Goal: Use online tool/utility: Utilize a website feature to perform a specific function

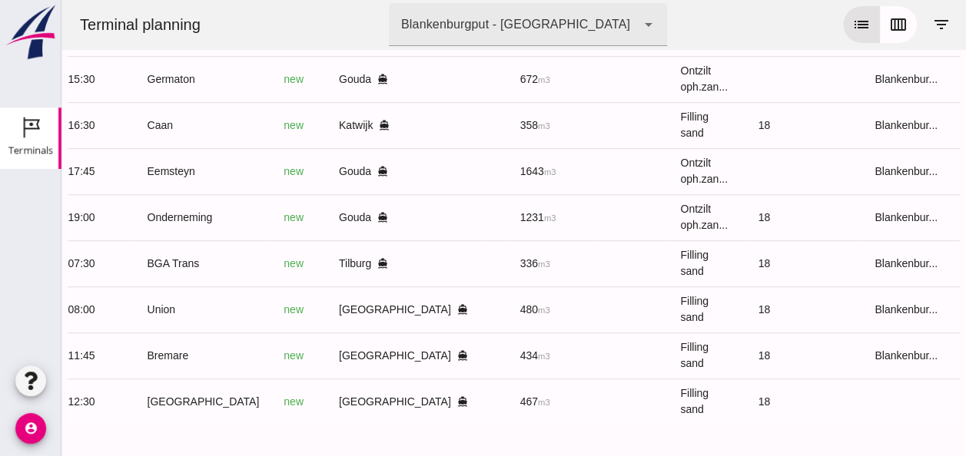
scroll to position [0, 402]
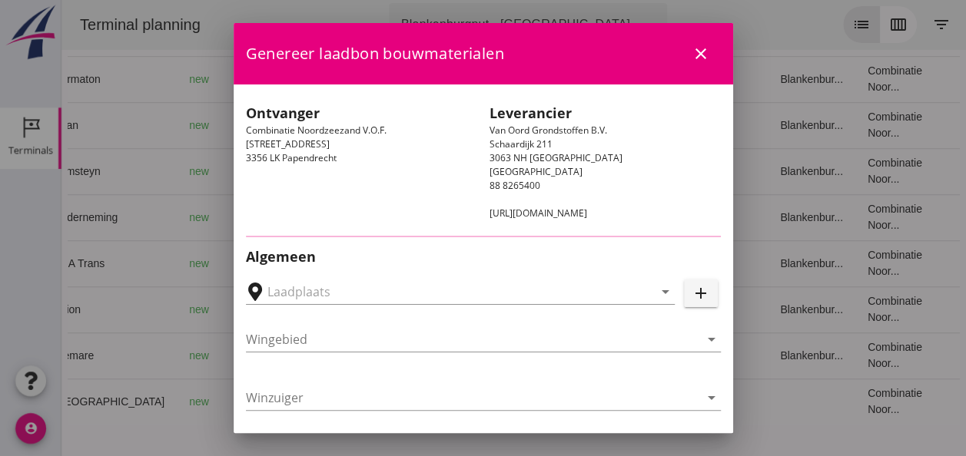
type input "[PERSON_NAME], [GEOGRAPHIC_DATA]"
type input "Bremare"
type input "[PERSON_NAME]"
type input "Ophoogzand (6120)"
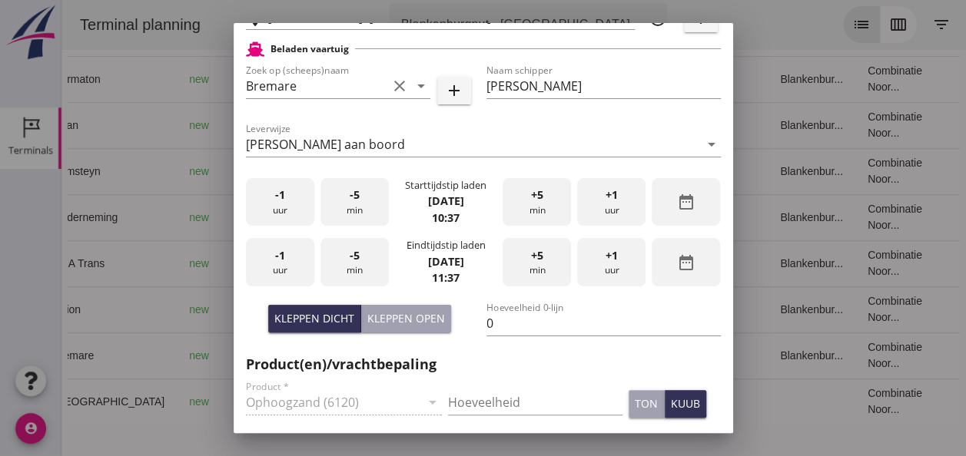
scroll to position [384, 0]
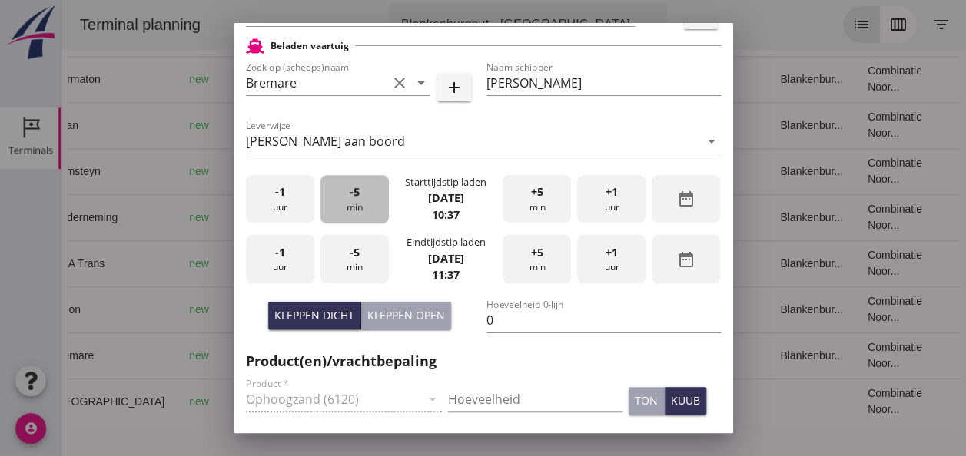
click at [337, 192] on div "-5 min" at bounding box center [354, 199] width 68 height 48
click at [336, 192] on div "-5 min" at bounding box center [354, 199] width 68 height 48
click at [335, 192] on div "-5 min" at bounding box center [354, 199] width 68 height 48
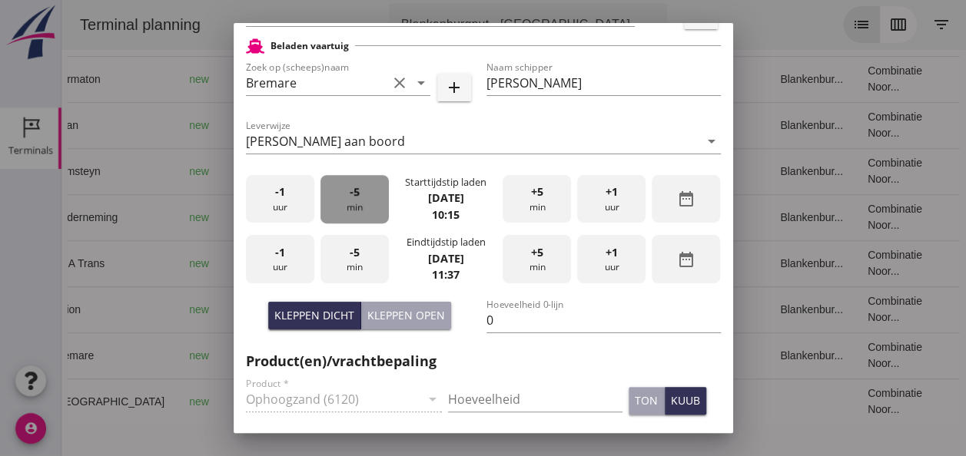
click at [335, 192] on div "-5 min" at bounding box center [354, 199] width 68 height 48
click at [281, 255] on span "-1" at bounding box center [280, 252] width 10 height 17
click at [354, 257] on span "-5" at bounding box center [355, 252] width 10 height 17
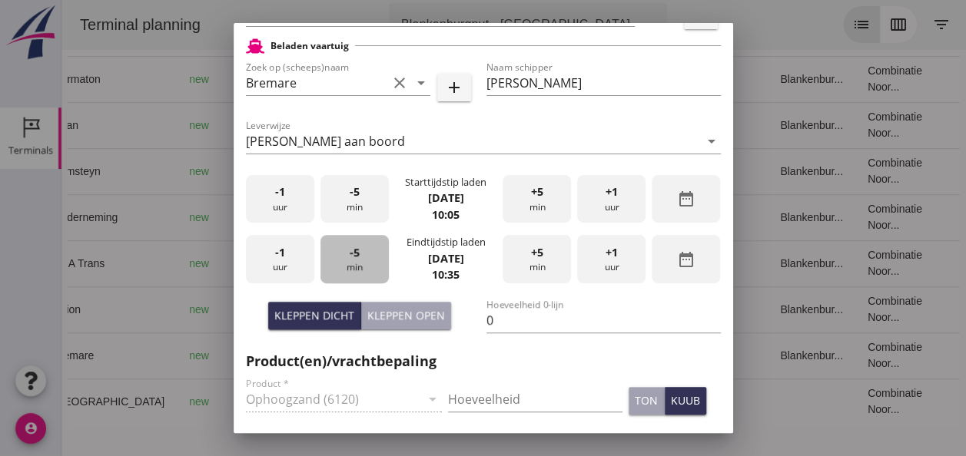
click at [353, 257] on span "-5" at bounding box center [355, 252] width 10 height 17
click at [352, 257] on span "-5" at bounding box center [355, 252] width 10 height 17
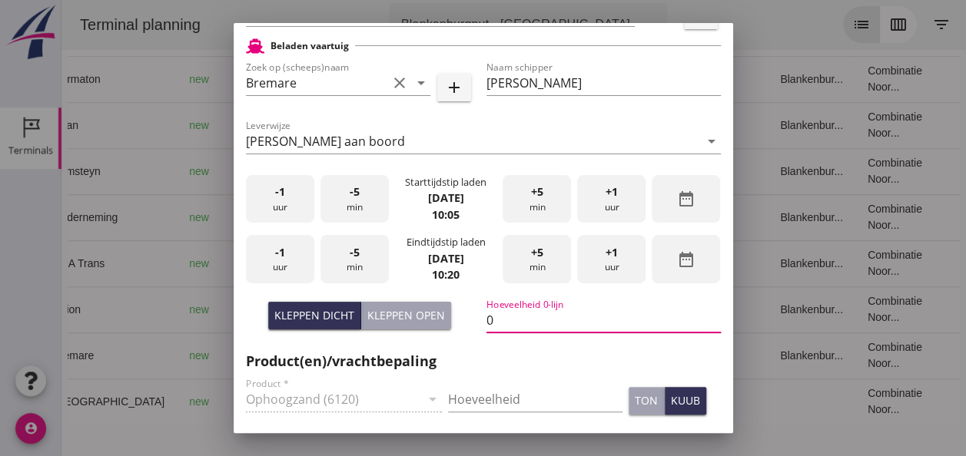
click at [498, 320] on input "0" at bounding box center [603, 320] width 234 height 25
type input "434"
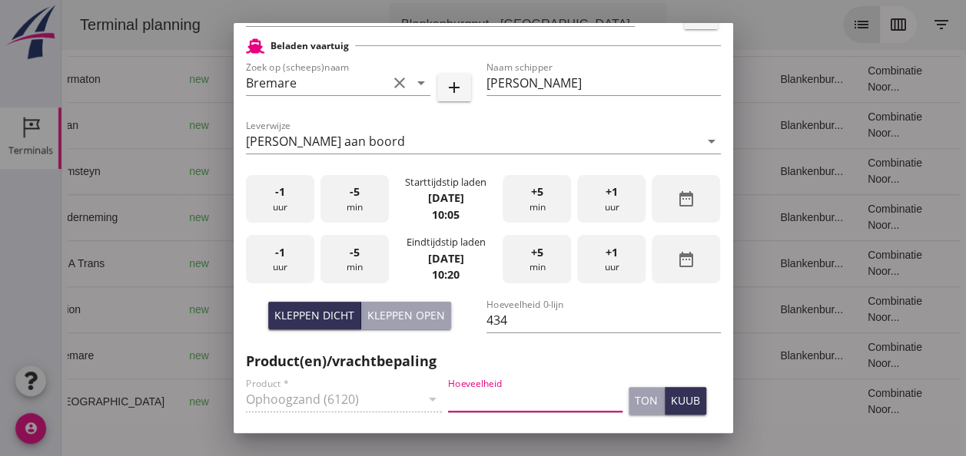
click at [463, 400] on input "Hoeveelheid" at bounding box center [535, 399] width 174 height 25
type input "434"
click at [671, 397] on div "kuub" at bounding box center [685, 401] width 29 height 16
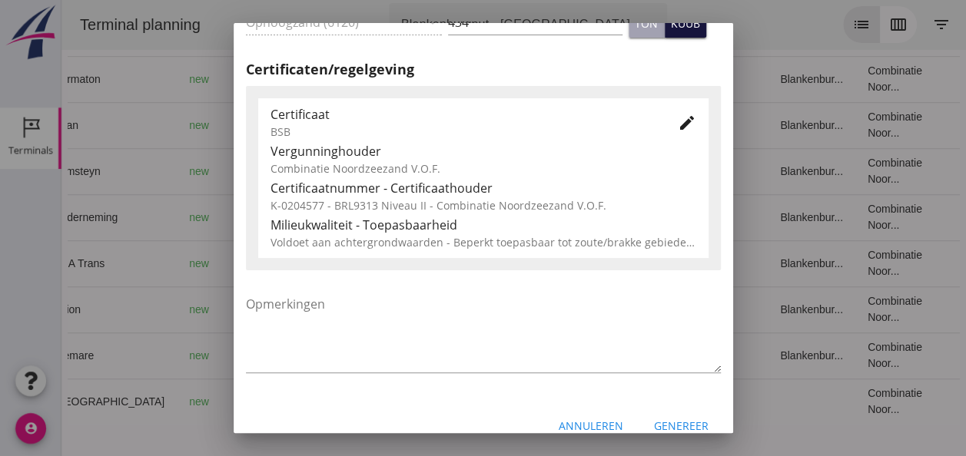
scroll to position [768, 0]
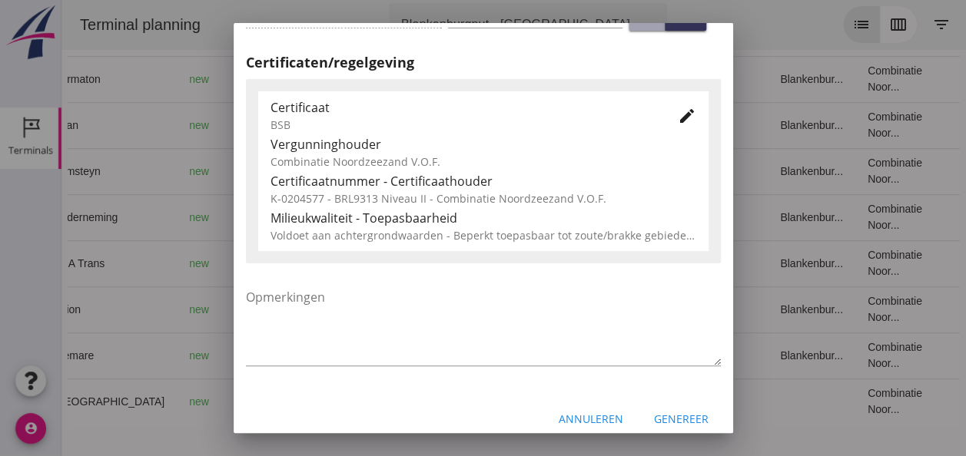
click at [669, 413] on div "Genereer" at bounding box center [681, 419] width 55 height 16
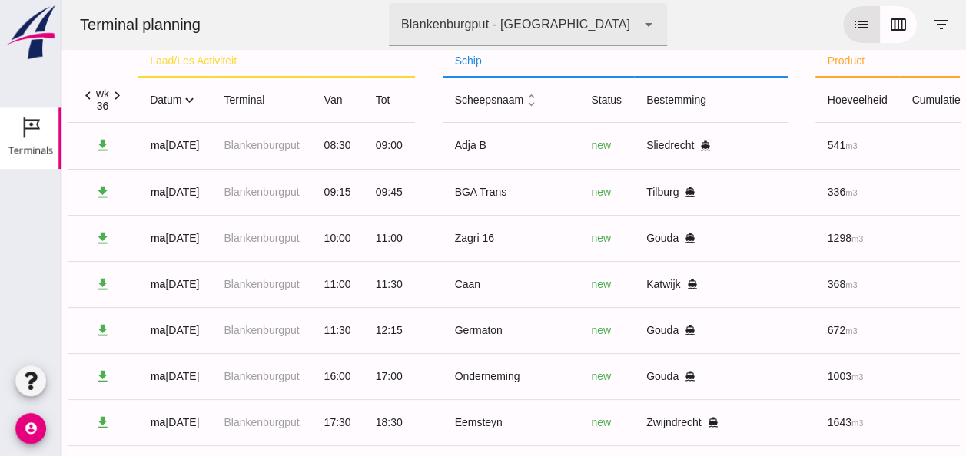
scroll to position [0, 0]
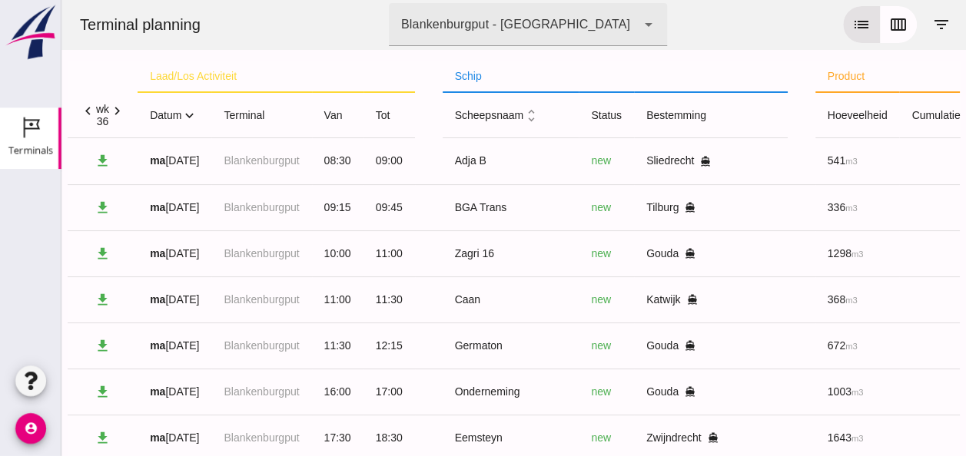
click icon "expand_more"
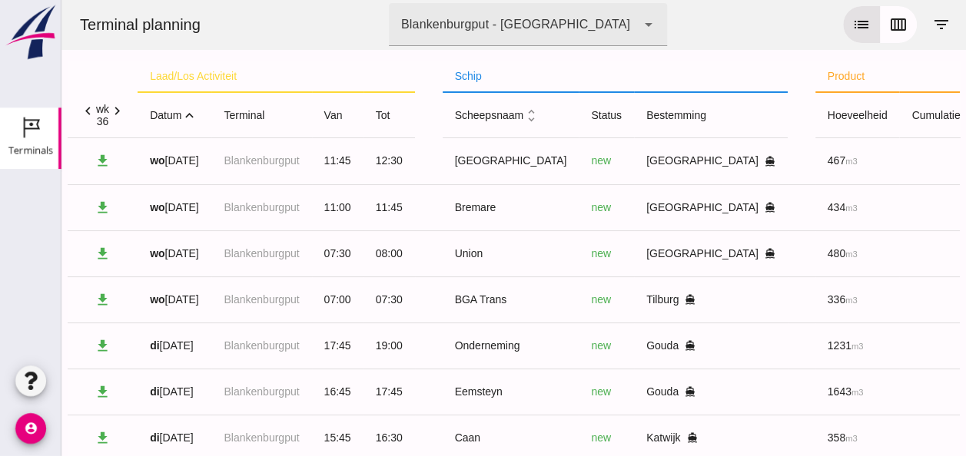
click icon "expand_less"
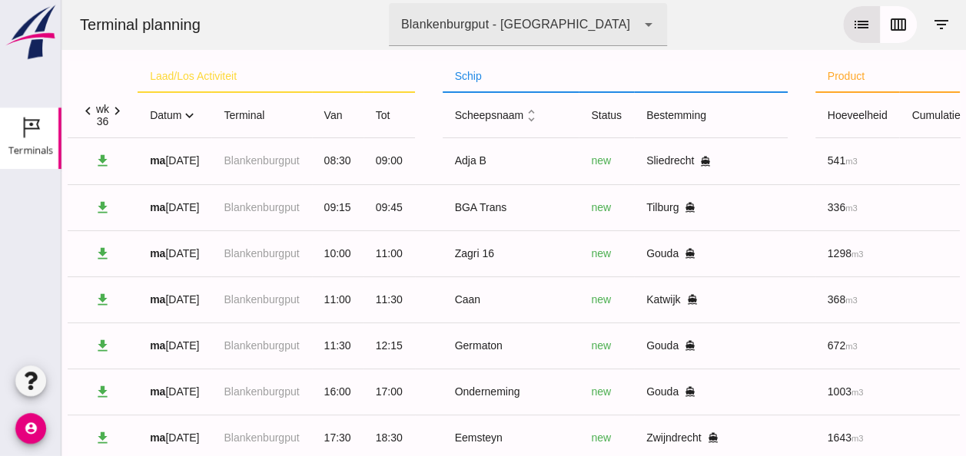
click icon "expand_more"
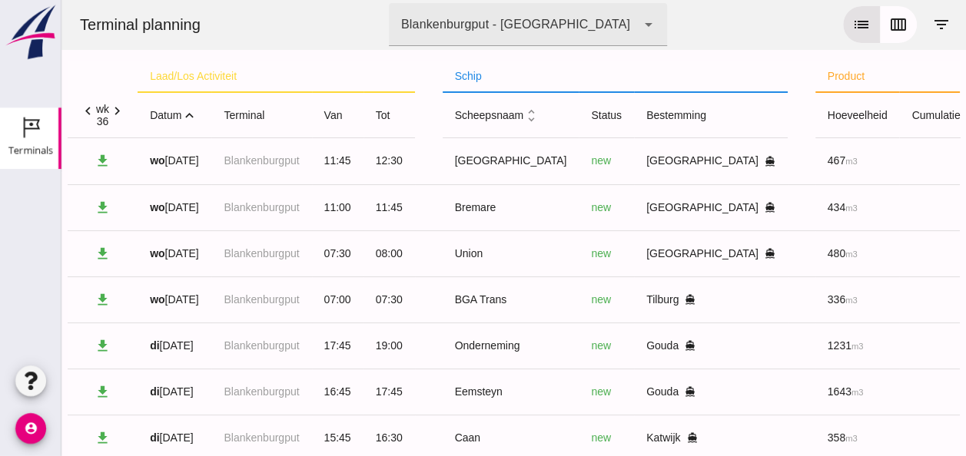
click icon "expand_less"
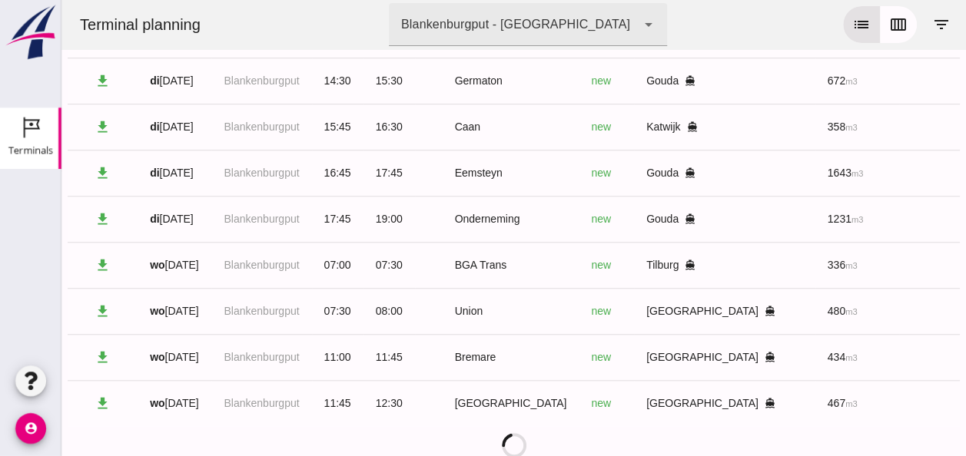
scroll to position [509, 0]
